Goal: Complete application form: Complete application form

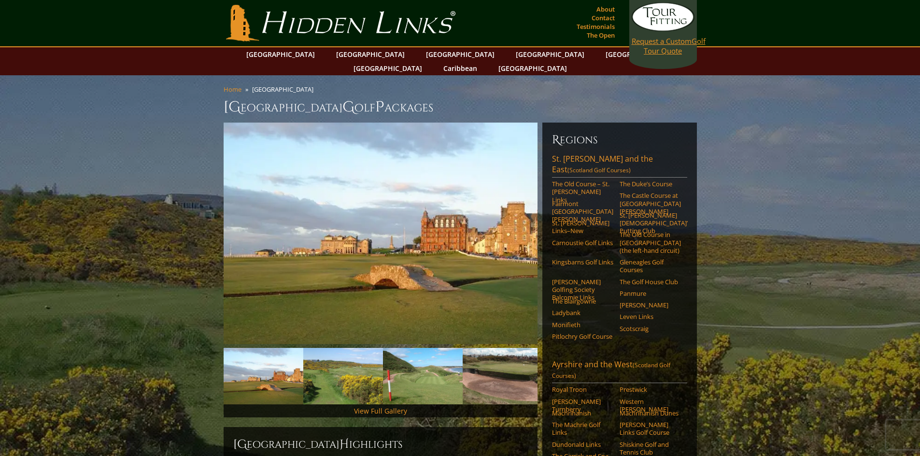
click at [673, 52] on link "Request a Custom Golf Tour Quote" at bounding box center [663, 28] width 63 height 53
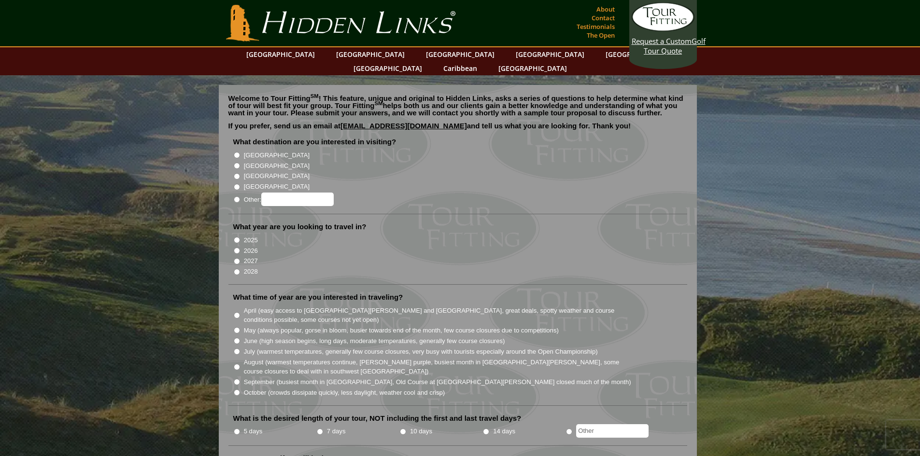
click at [253, 161] on label "[GEOGRAPHIC_DATA]" at bounding box center [277, 166] width 66 height 10
click at [240, 163] on input "[GEOGRAPHIC_DATA]" at bounding box center [237, 166] width 6 height 6
radio input "true"
click at [245, 246] on label "2026" at bounding box center [251, 251] width 14 height 10
click at [240, 248] on input "2026" at bounding box center [237, 251] width 6 height 6
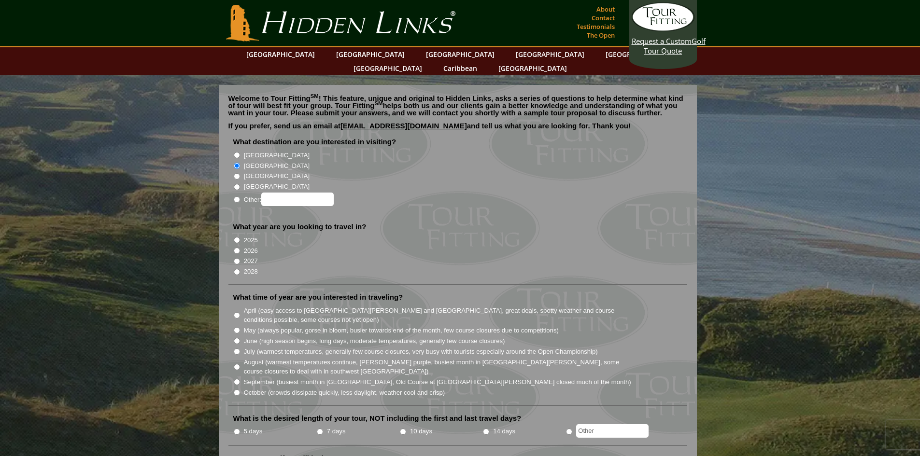
radio input "true"
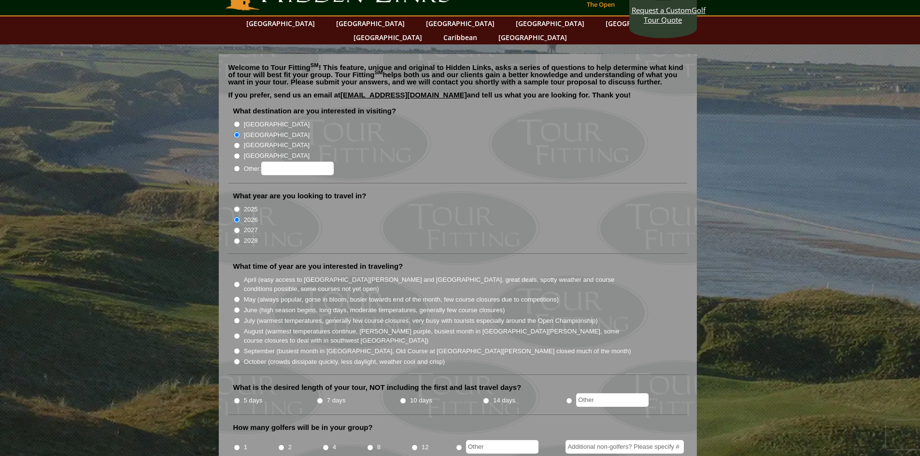
scroll to position [48, 0]
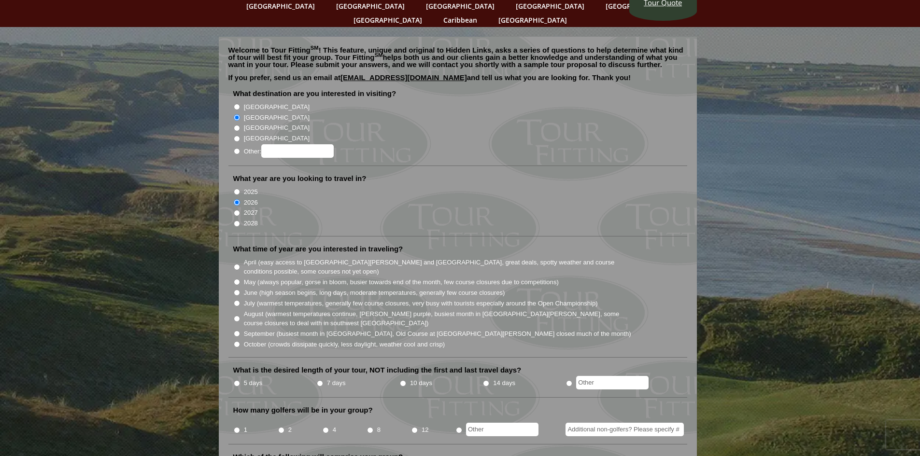
click at [266, 329] on label "September (busiest month in Ireland, Old Course at St. Andrews closed much of t…" at bounding box center [437, 334] width 387 height 10
click at [240, 331] on input "September (busiest month in Ireland, Old Course at St. Andrews closed much of t…" at bounding box center [237, 334] width 6 height 6
radio input "true"
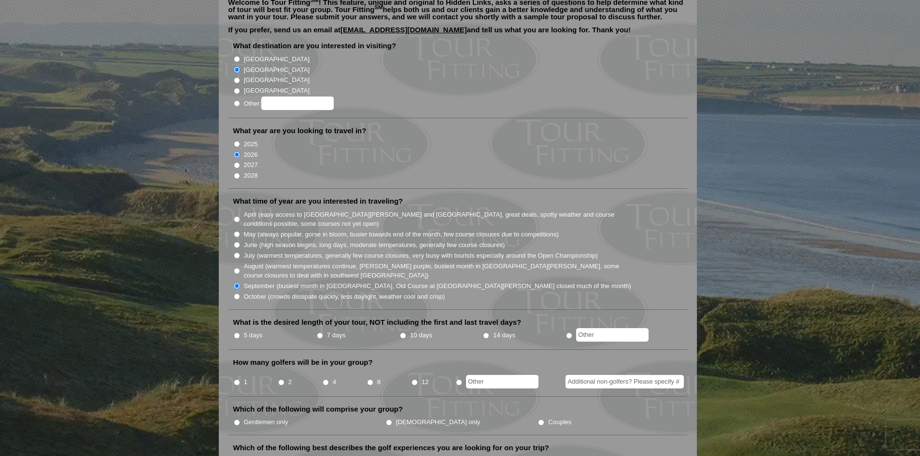
scroll to position [97, 0]
click at [247, 330] on label "5 days" at bounding box center [253, 335] width 19 height 10
click at [240, 332] on input "5 days" at bounding box center [237, 335] width 6 height 6
radio input "true"
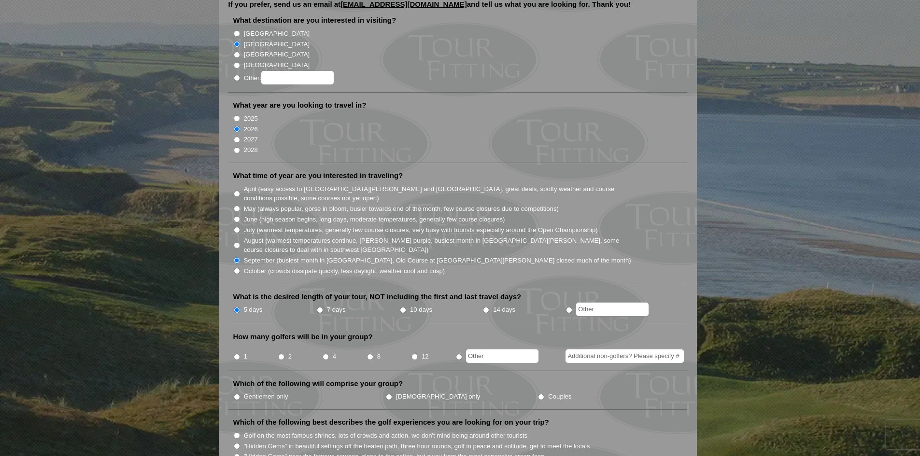
scroll to position [145, 0]
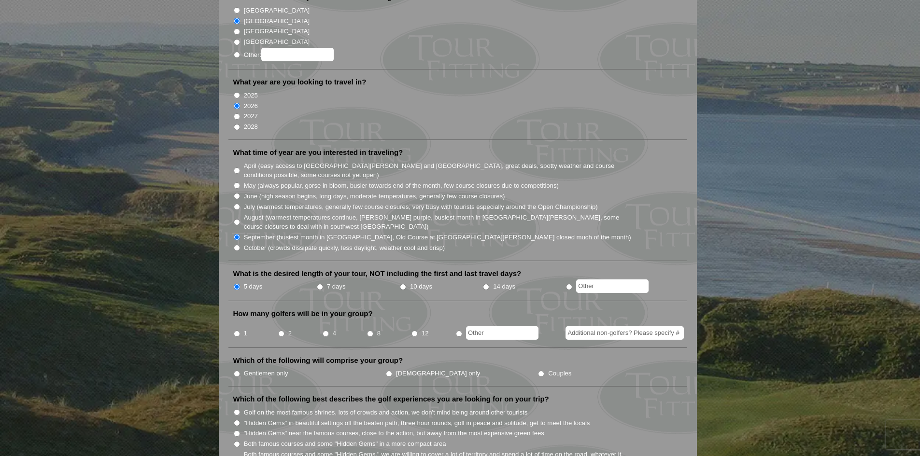
click at [415, 331] on input "12" at bounding box center [414, 334] width 6 height 6
radio input "true"
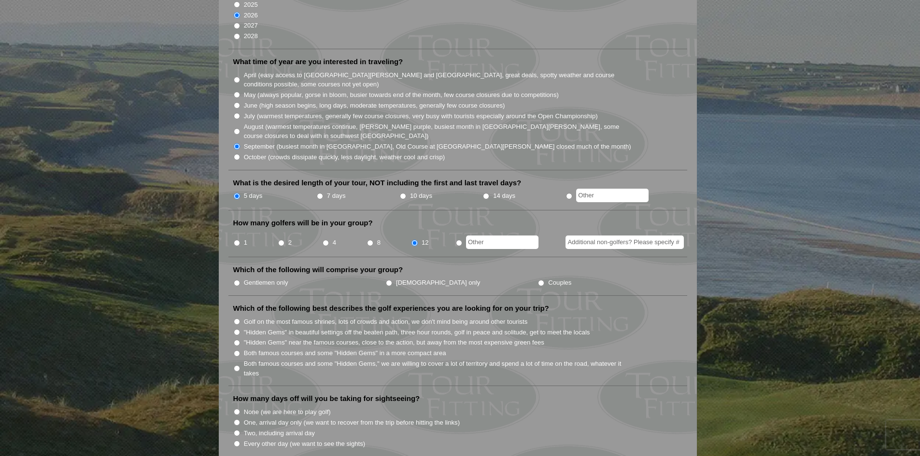
scroll to position [241, 0]
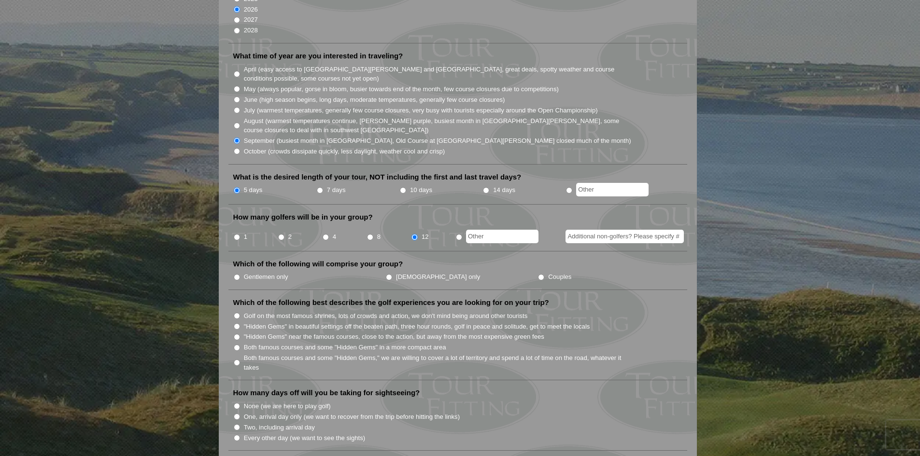
click at [261, 272] on label "Gentlemen only" at bounding box center [266, 277] width 44 height 10
click at [240, 274] on input "Gentlemen only" at bounding box center [237, 277] width 6 height 6
radio input "true"
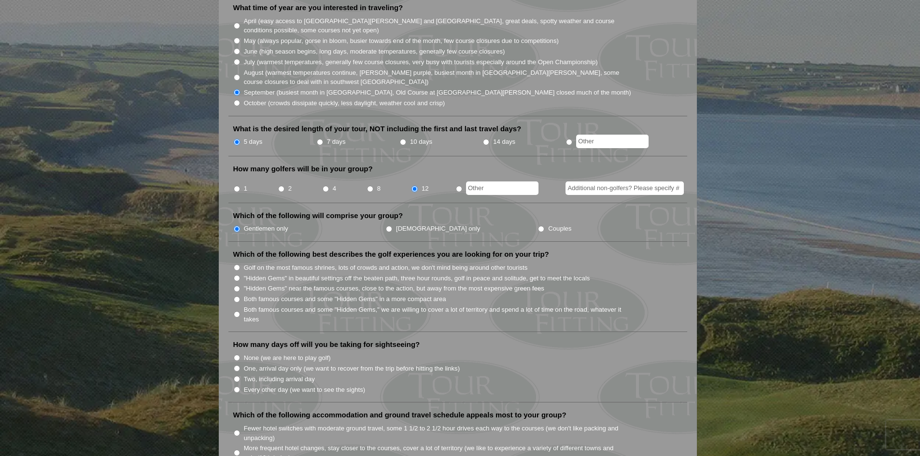
click at [312, 295] on label "Both famous courses and some "Hidden Gems" in a more compact area" at bounding box center [345, 300] width 202 height 10
click at [240, 296] on input "Both famous courses and some "Hidden Gems" in a more compact area" at bounding box center [237, 299] width 6 height 6
radio input "true"
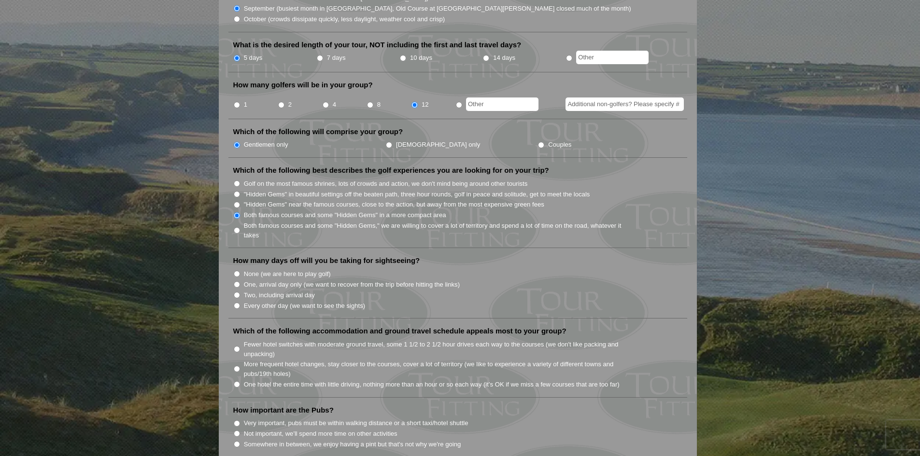
scroll to position [386, 0]
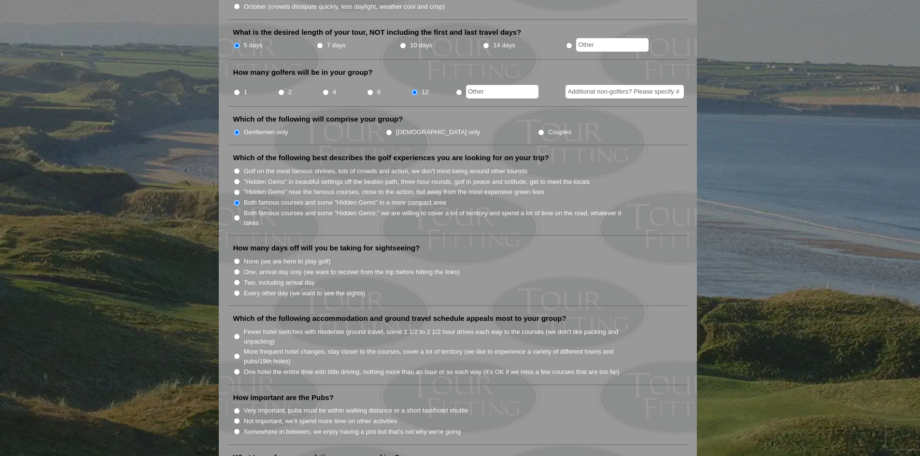
click at [298, 257] on label "None (we are here to play golf)" at bounding box center [287, 262] width 87 height 10
click at [240, 258] on input "None (we are here to play golf)" at bounding box center [237, 261] width 6 height 6
radio input "true"
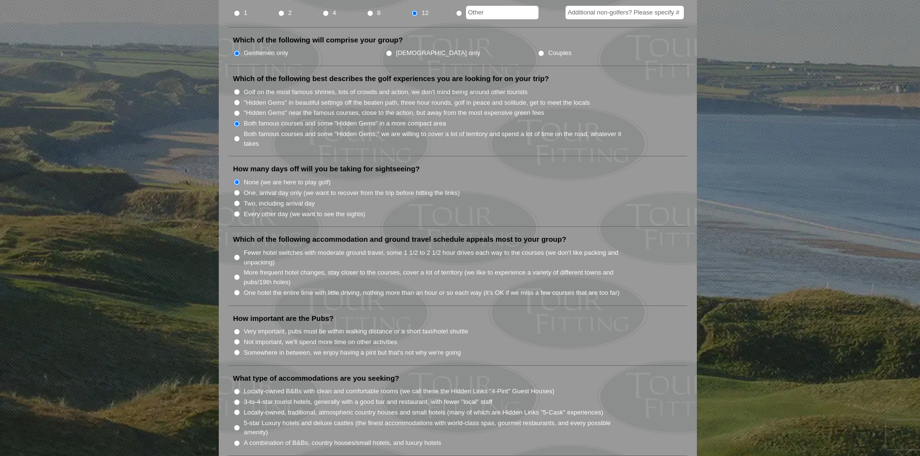
scroll to position [483, 0]
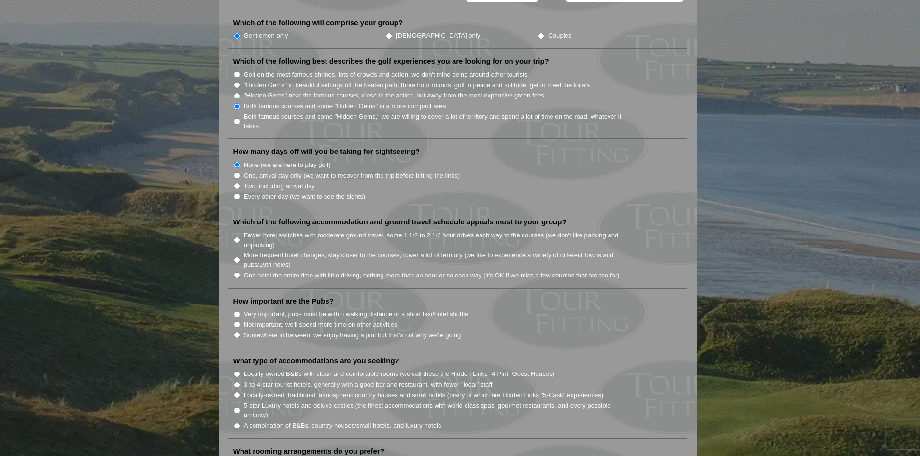
click at [366, 271] on label "One hotel the entire time with little driving, nothing more than an hour or so …" at bounding box center [432, 276] width 376 height 10
click at [240, 272] on input "One hotel the entire time with little driving, nothing more than an hour or so …" at bounding box center [237, 275] width 6 height 6
radio input "true"
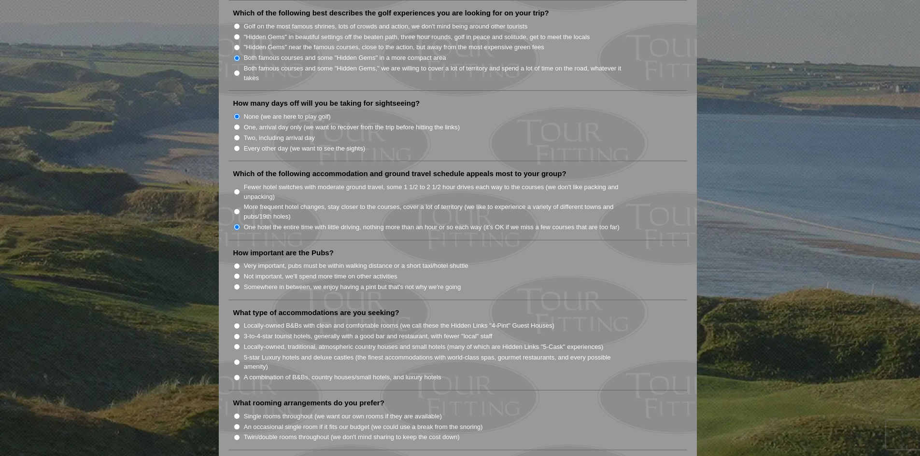
click at [335, 261] on label "Very important, pubs must be within walking distance or a short taxi/hotel shut…" at bounding box center [356, 266] width 225 height 10
click at [240, 263] on input "Very important, pubs must be within walking distance or a short taxi/hotel shut…" at bounding box center [237, 266] width 6 height 6
radio input "true"
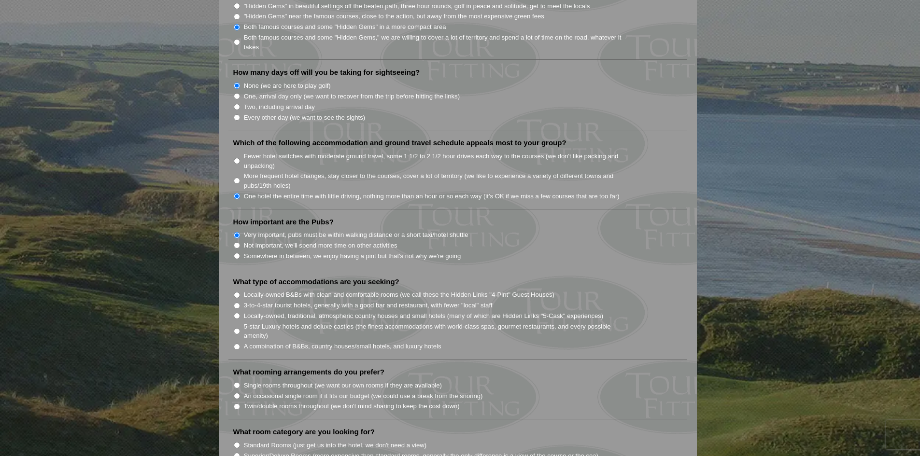
scroll to position [579, 0]
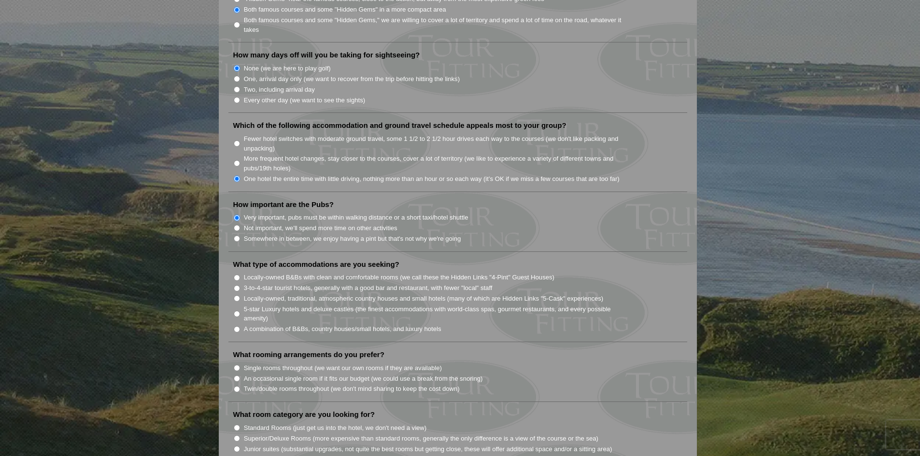
click at [347, 294] on label "Locally-owned, traditional, atmospheric country houses and small hotels (many o…" at bounding box center [424, 299] width 360 height 10
click at [240, 296] on input "Locally-owned, traditional, atmospheric country houses and small hotels (many o…" at bounding box center [237, 299] width 6 height 6
radio input "true"
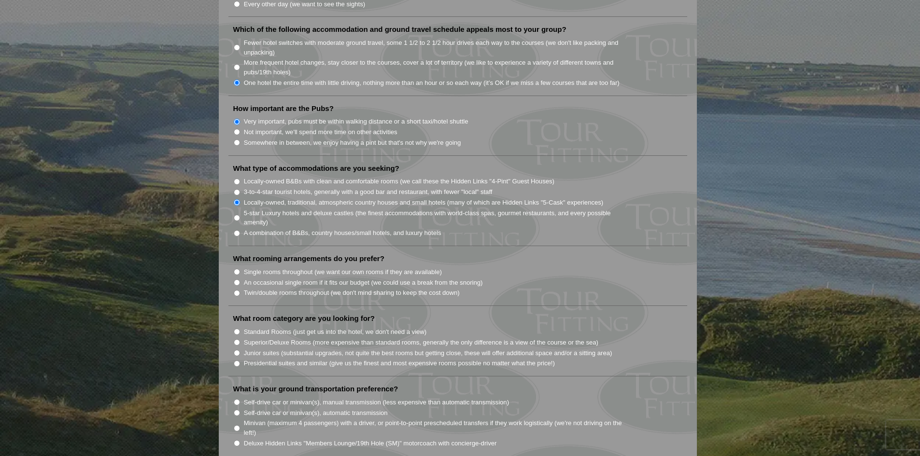
scroll to position [676, 0]
click at [309, 266] on li "Single rooms throughout (we want our own rooms if they are available)" at bounding box center [461, 271] width 457 height 11
click at [306, 267] on label "Single rooms throughout (we want our own rooms if they are available)" at bounding box center [343, 272] width 198 height 10
click at [240, 268] on input "Single rooms throughout (we want our own rooms if they are available)" at bounding box center [237, 271] width 6 height 6
radio input "true"
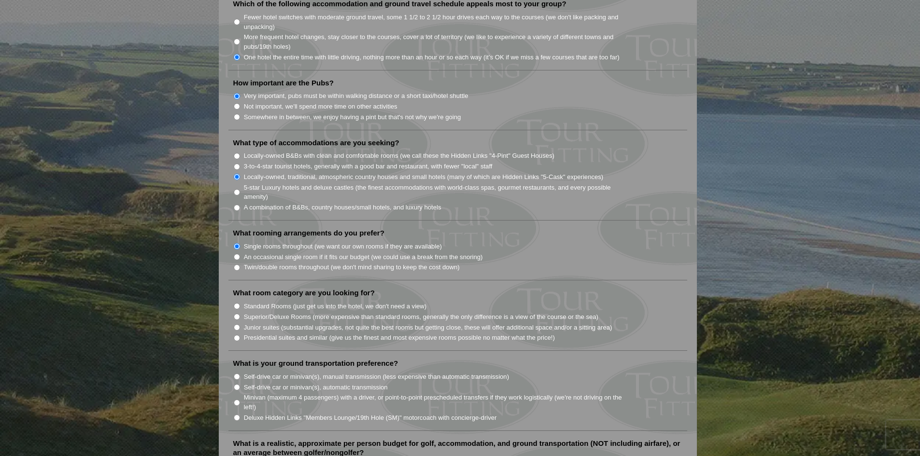
scroll to position [724, 0]
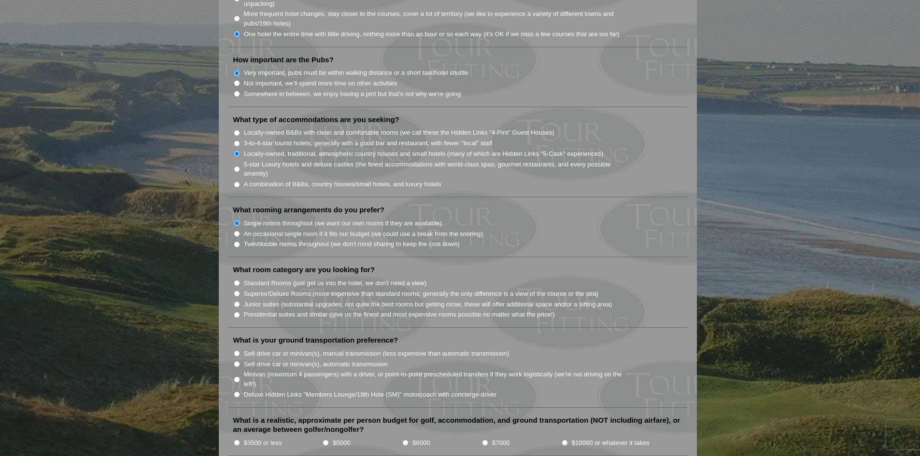
click at [310, 289] on label "Superior/Deluxe Rooms (more expensive than standard rooms, generally the only d…" at bounding box center [421, 294] width 354 height 10
click at [240, 291] on input "Superior/Deluxe Rooms (more expensive than standard rooms, generally the only d…" at bounding box center [237, 294] width 6 height 6
radio input "true"
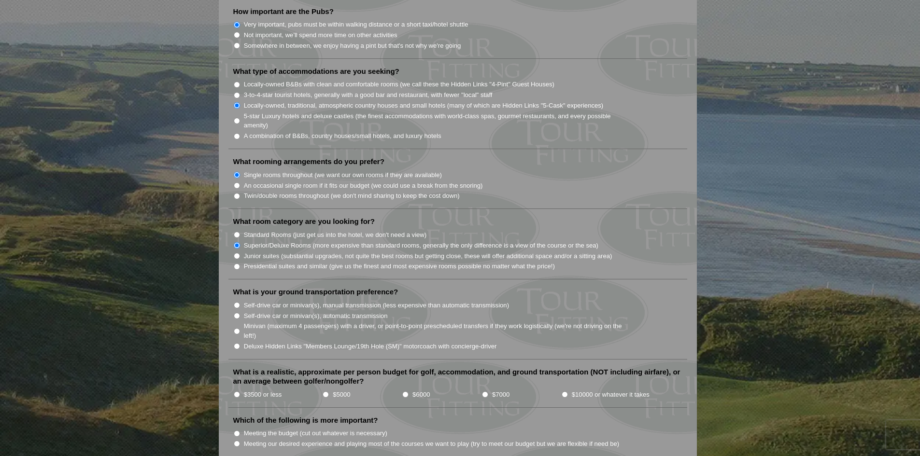
scroll to position [821, 0]
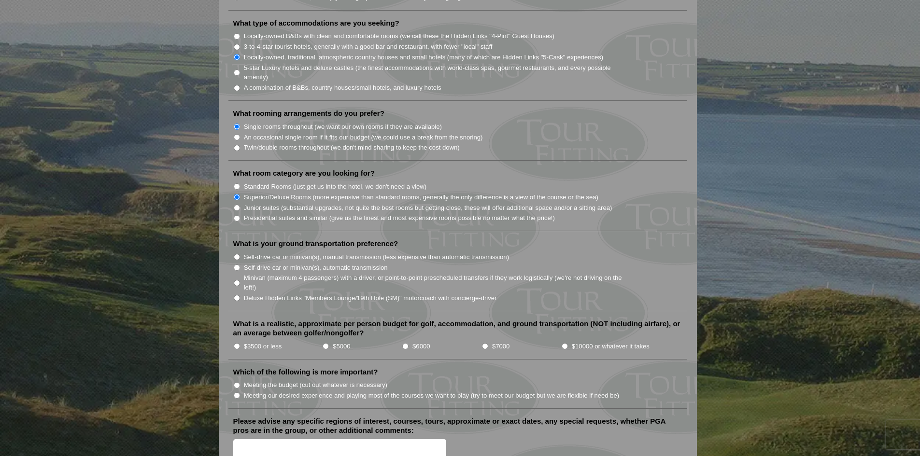
click at [336, 294] on label "Deluxe Hidden Links "Members Lounge/19th Hole (SM)" motorcoach with concierge-d…" at bounding box center [370, 299] width 253 height 10
click at [240, 295] on input "Deluxe Hidden Links "Members Lounge/19th Hole (SM)" motorcoach with concierge-d…" at bounding box center [237, 298] width 6 height 6
radio input "true"
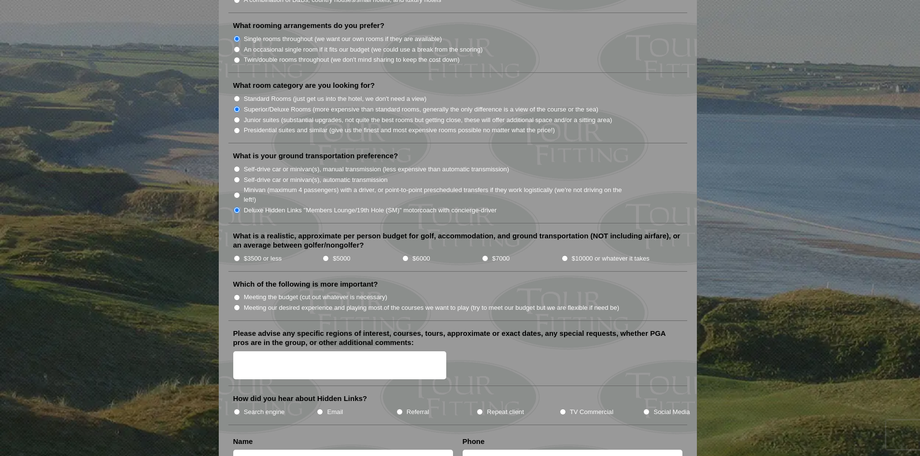
scroll to position [917, 0]
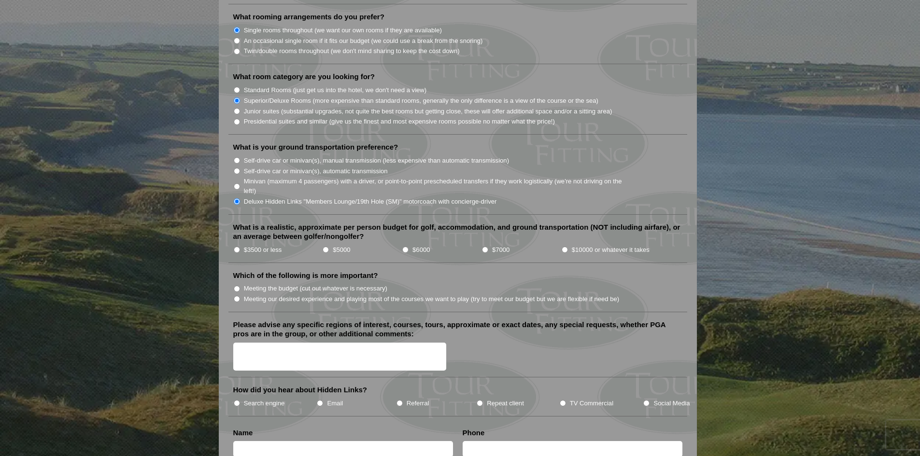
click at [254, 245] on label "$3500 or less" at bounding box center [263, 250] width 38 height 10
click at [240, 247] on input "$3500 or less" at bounding box center [237, 250] width 6 height 6
radio input "true"
click at [341, 284] on label "Meeting the budget (cut out whatever is necessary)" at bounding box center [315, 289] width 143 height 10
click at [240, 286] on input "Meeting the budget (cut out whatever is necessary)" at bounding box center [237, 289] width 6 height 6
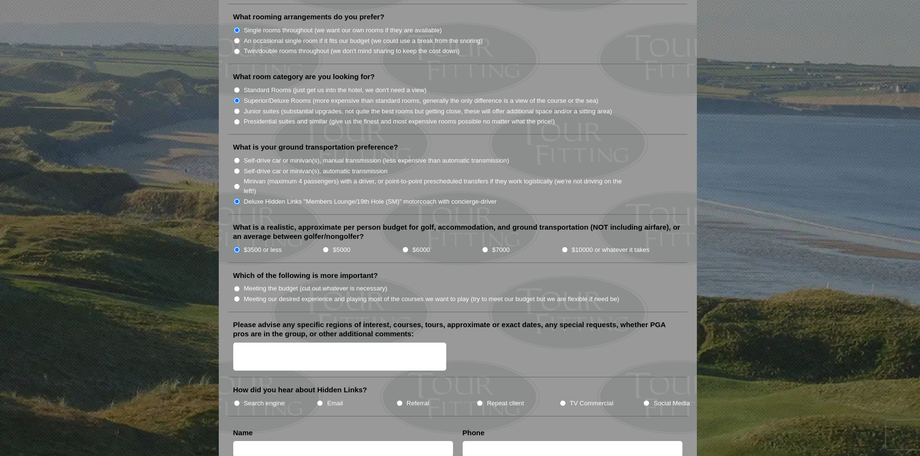
radio input "true"
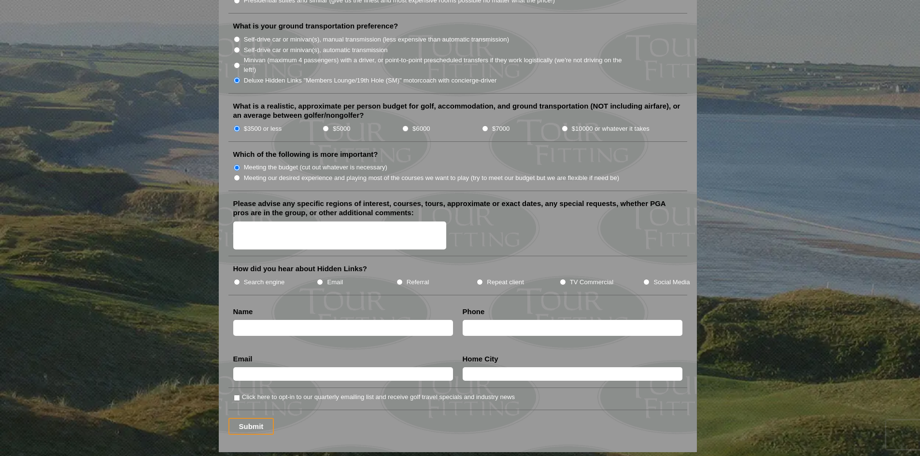
scroll to position [1062, 0]
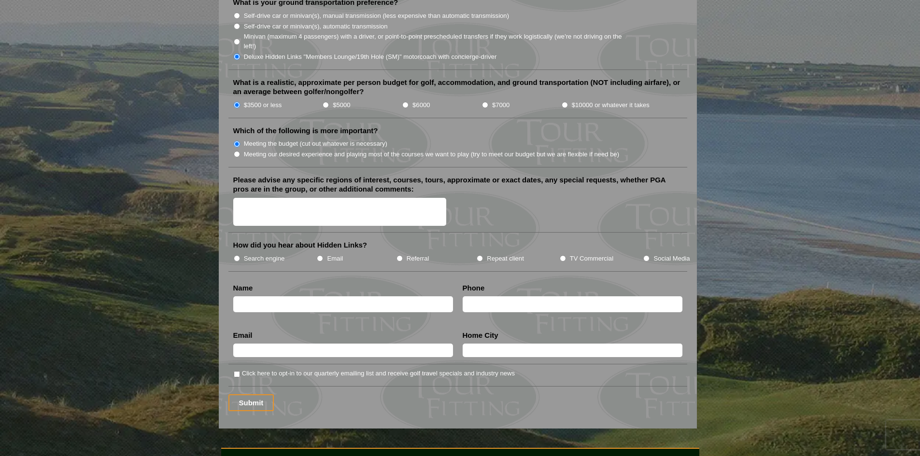
click at [321, 296] on input "text" at bounding box center [343, 304] width 220 height 16
type input "Clayton Wonnell"
type input "Bedford"
click at [498, 297] on input "text" at bounding box center [573, 304] width 220 height 16
type input "9794361184"
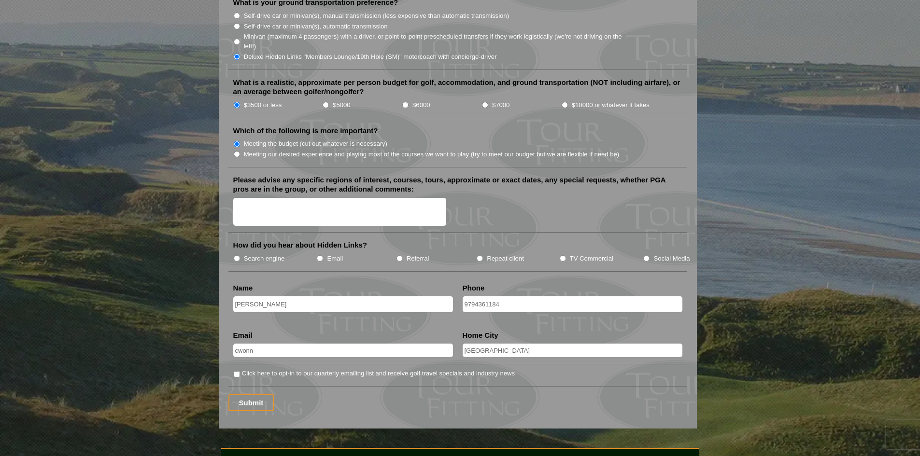
type input "cwonnell@gmail.com"
click at [264, 395] on input "Submit" at bounding box center [251, 403] width 46 height 17
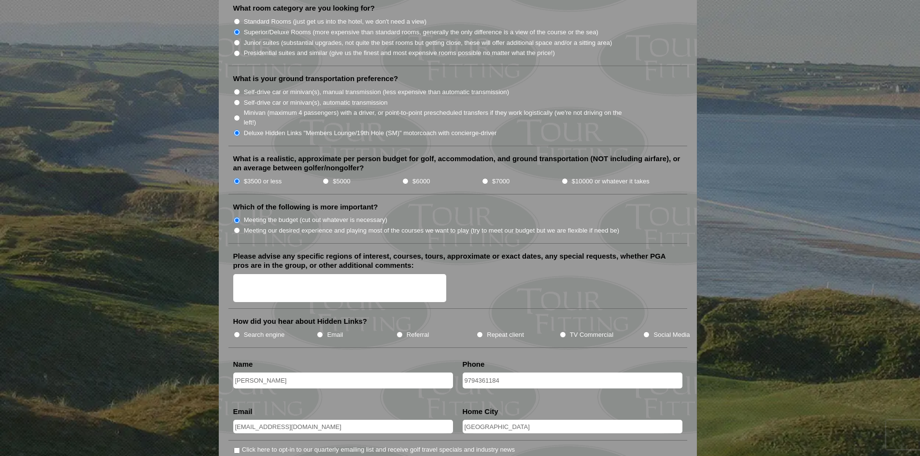
scroll to position [1014, 0]
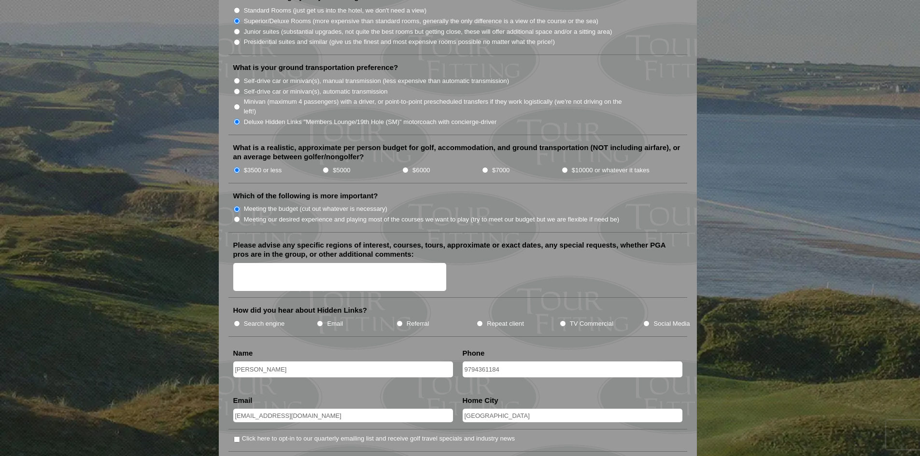
click at [273, 319] on label "Search engine" at bounding box center [264, 324] width 41 height 10
click at [240, 321] on input "Search engine" at bounding box center [237, 324] width 6 height 6
radio input "true"
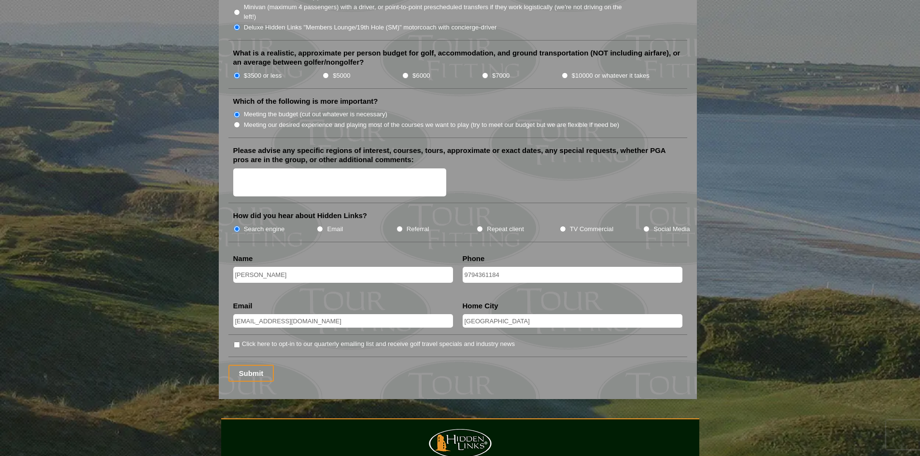
scroll to position [1111, 0]
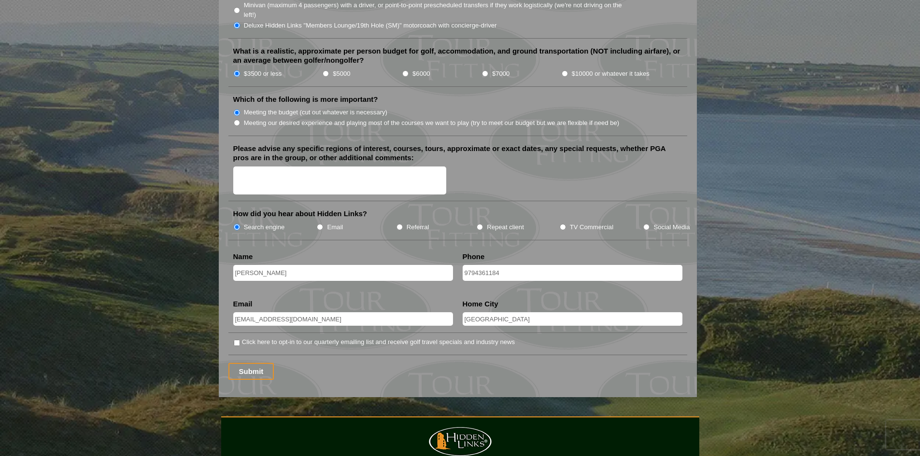
click at [281, 338] on label "Click here to opt-in to our quarterly emailing list and receive golf travel spe…" at bounding box center [378, 343] width 273 height 10
click at [240, 340] on input "Click here to opt-in to our quarterly emailing list and receive golf travel spe…" at bounding box center [237, 343] width 6 height 6
click at [281, 338] on label "Click here to opt-in to our quarterly emailing list and receive golf travel spe…" at bounding box center [378, 343] width 273 height 10
click at [240, 340] on input "Click here to opt-in to our quarterly emailing list and receive golf travel spe…" at bounding box center [237, 343] width 6 height 6
checkbox input "false"
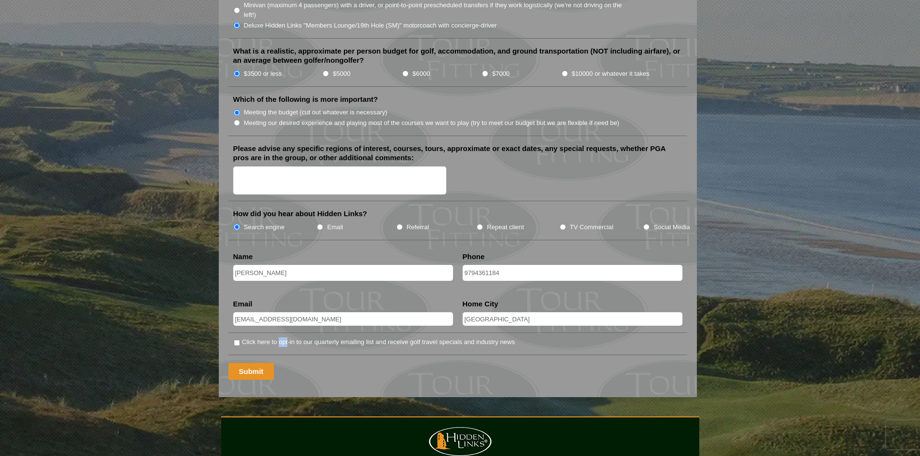
click at [243, 363] on input "Submit" at bounding box center [251, 371] width 46 height 17
